Goal: Information Seeking & Learning: Learn about a topic

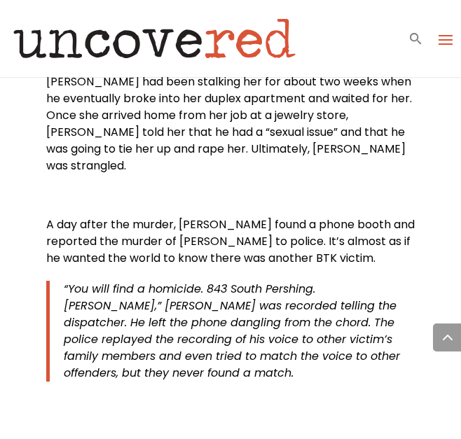
click at [308, 216] on span "A day after the murder, [PERSON_NAME] found a phone booth and reported the murd…" at bounding box center [230, 241] width 368 height 50
click at [305, 281] on span "“You will find a homicide. 843 South Pershing. [PERSON_NAME],” [PERSON_NAME] wa…" at bounding box center [232, 331] width 336 height 100
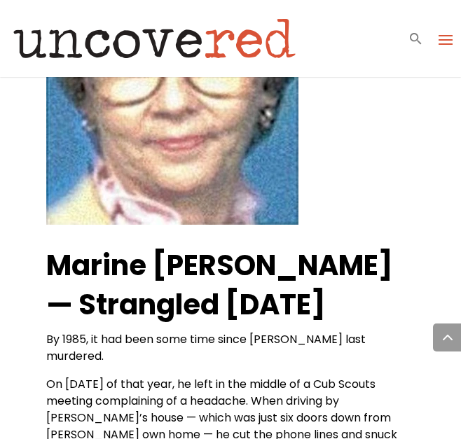
scroll to position [4771, 0]
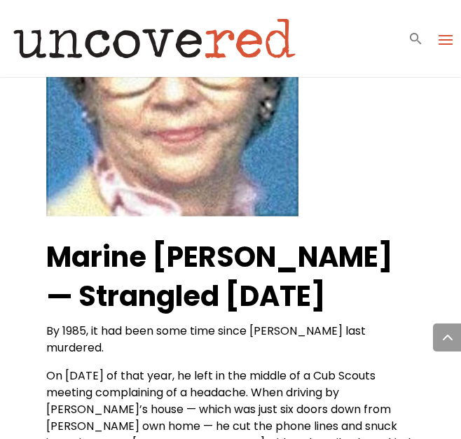
click at [200, 368] on span "On [DATE] of that year, he left in the middle of a Cub Scouts meeting complaini…" at bounding box center [221, 409] width 351 height 83
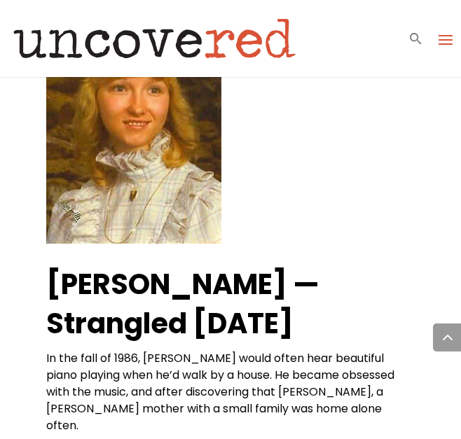
scroll to position [5415, 0]
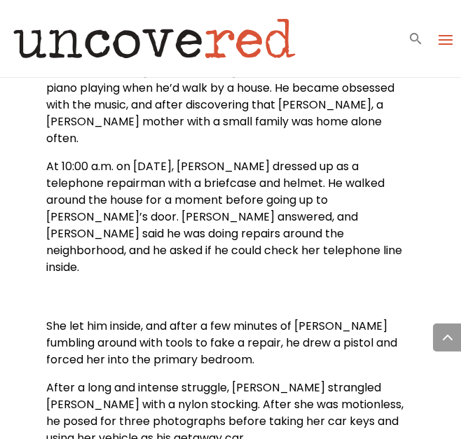
scroll to position [5723, 0]
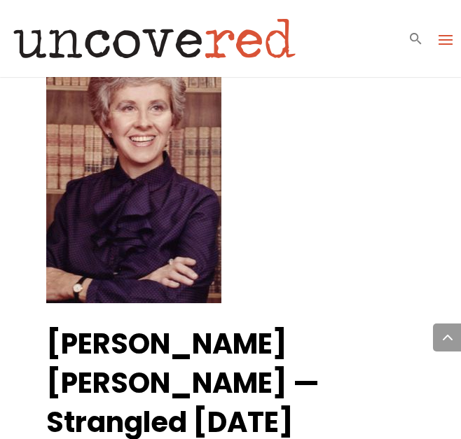
scroll to position [6227, 0]
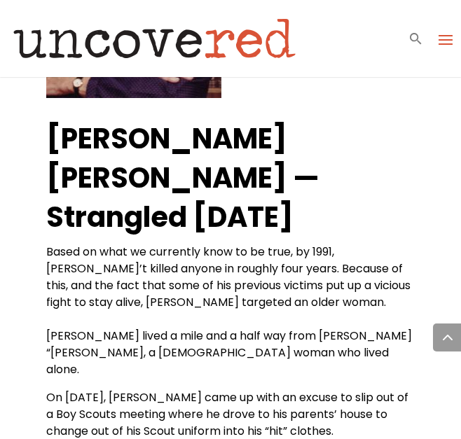
scroll to position [6423, 0]
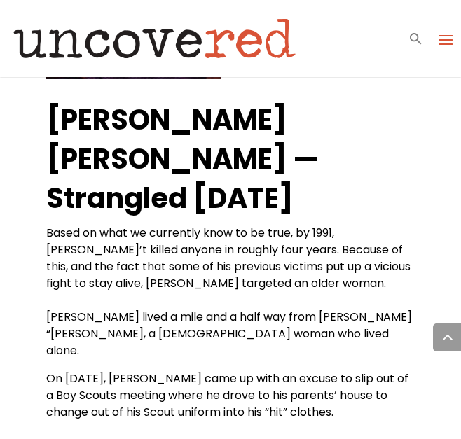
click at [223, 254] on div "[PERSON_NAME] [PERSON_NAME] — Strangled [DATE] Based on what we currently know …" at bounding box center [230, 121] width 368 height 641
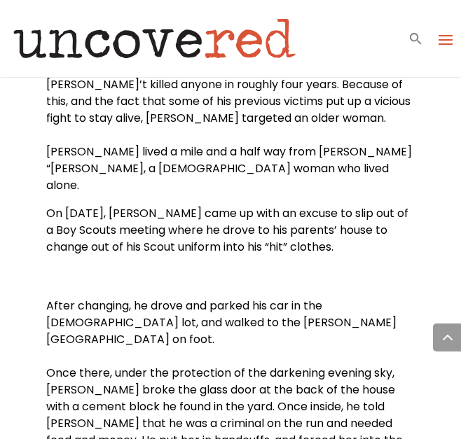
scroll to position [6591, 0]
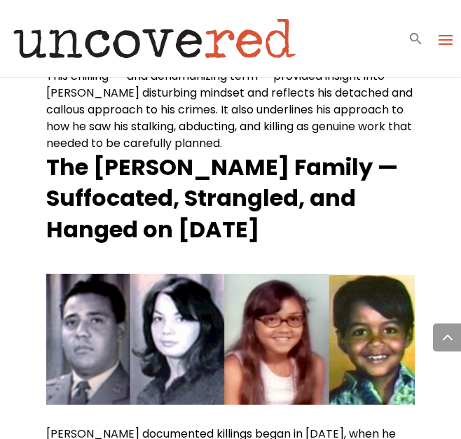
scroll to position [1572, 0]
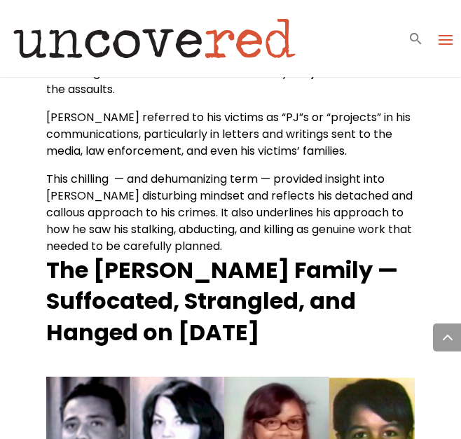
click at [267, 204] on span "This chilling — and dehumanizing term — provided insight into [PERSON_NAME] dis…" at bounding box center [229, 212] width 366 height 83
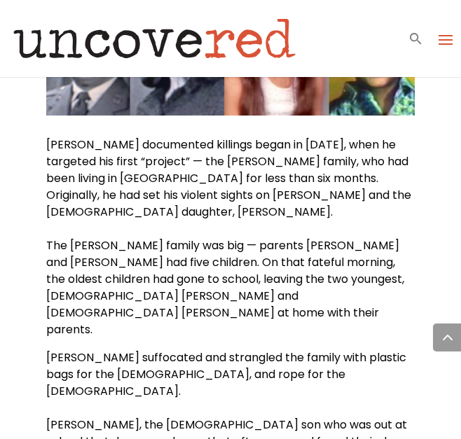
scroll to position [1936, 0]
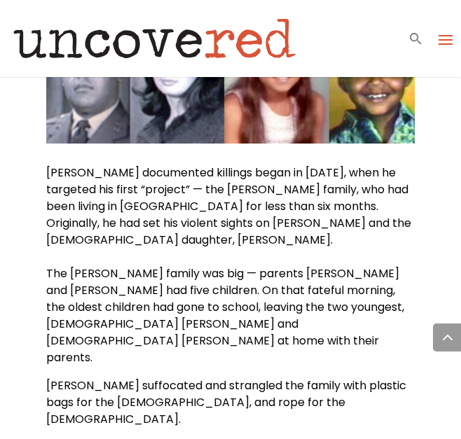
click at [239, 377] on span "[PERSON_NAME] suffocated and strangled the family with plastic bags for the [DE…" at bounding box center [226, 402] width 360 height 50
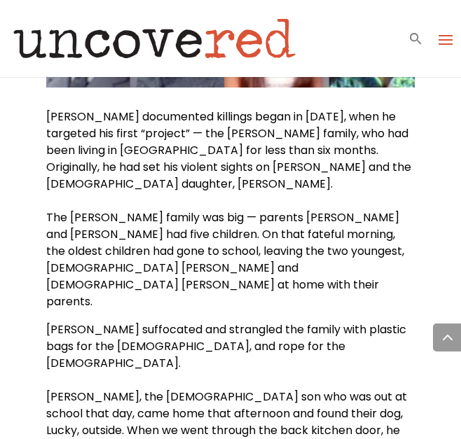
scroll to position [1964, 0]
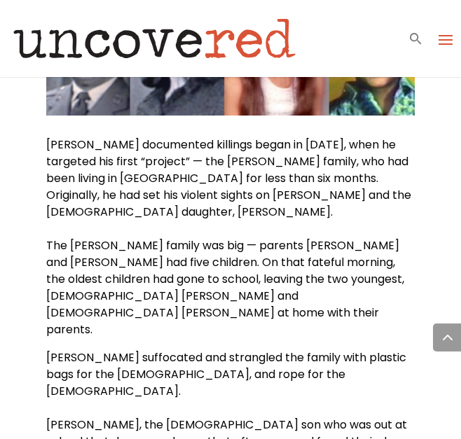
click at [246, 199] on p "[PERSON_NAME] documented killings began in [DATE], when he targeted his first “…" at bounding box center [230, 243] width 368 height 213
click at [151, 249] on span "The [PERSON_NAME] family was big — parents [PERSON_NAME] and [PERSON_NAME] had …" at bounding box center [225, 287] width 358 height 100
click at [180, 237] on span "The [PERSON_NAME] family was big — parents [PERSON_NAME] and [PERSON_NAME] had …" at bounding box center [225, 287] width 358 height 100
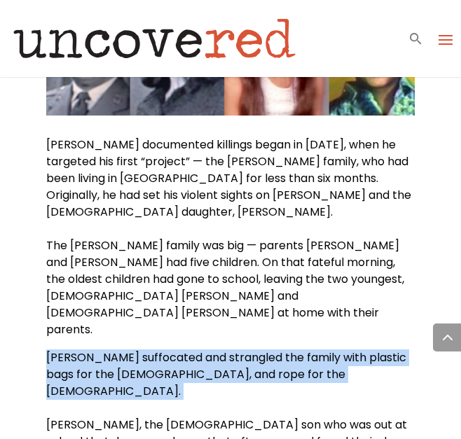
drag, startPoint x: 48, startPoint y: 288, endPoint x: 263, endPoint y: 317, distance: 217.5
drag, startPoint x: 263, startPoint y: 317, endPoint x: 213, endPoint y: 295, distance: 55.2
copy span "[PERSON_NAME] suffocated and strangled the family with plastic bags for the [DE…"
